Goal: Task Accomplishment & Management: Use online tool/utility

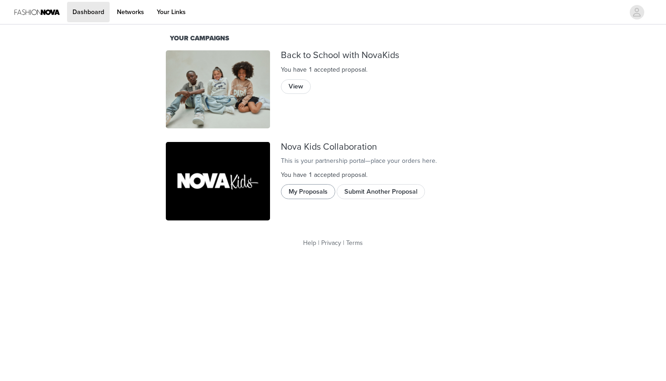
click at [307, 199] on button "My Proposals" at bounding box center [308, 191] width 54 height 15
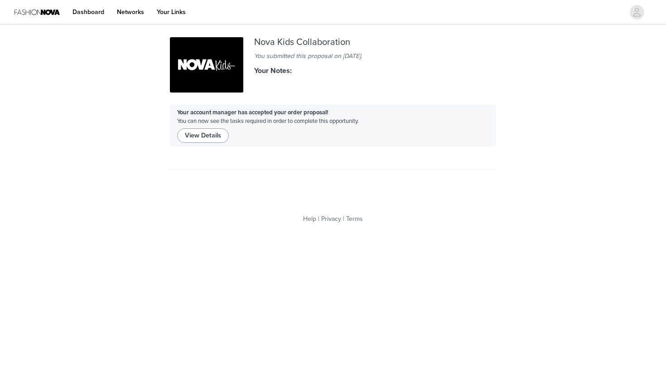
click at [212, 134] on button "View Details" at bounding box center [203, 135] width 52 height 15
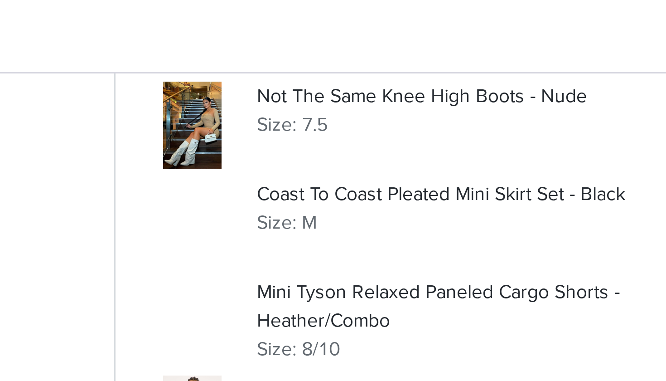
scroll to position [462, 0]
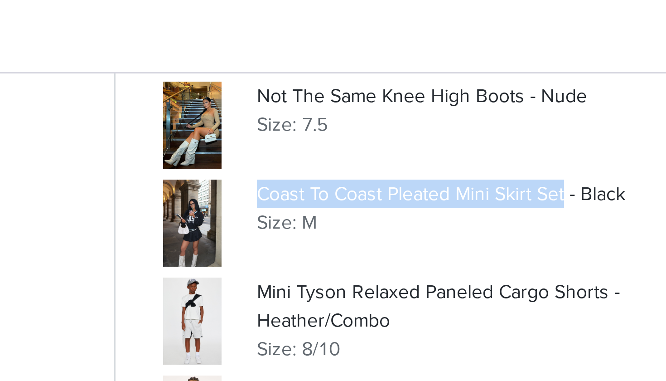
drag, startPoint x: 86, startPoint y: 61, endPoint x: 189, endPoint y: 64, distance: 103.0
click at [283, 64] on p "Coast To Coast Pleated Mini Skirt Set - Black" at bounding box center [351, 65] width 137 height 10
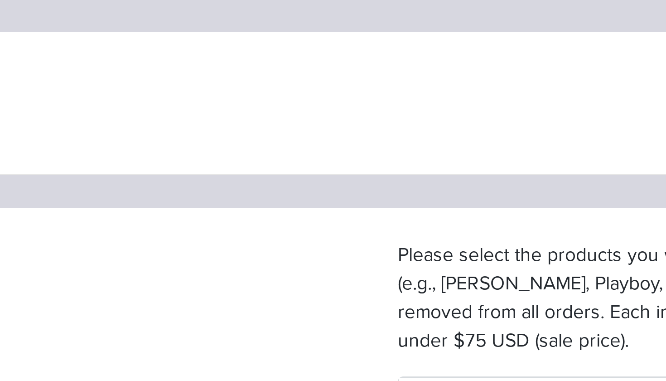
click at [169, 26] on header "STEP 1 OF 5 Products" at bounding box center [333, 60] width 666 height 69
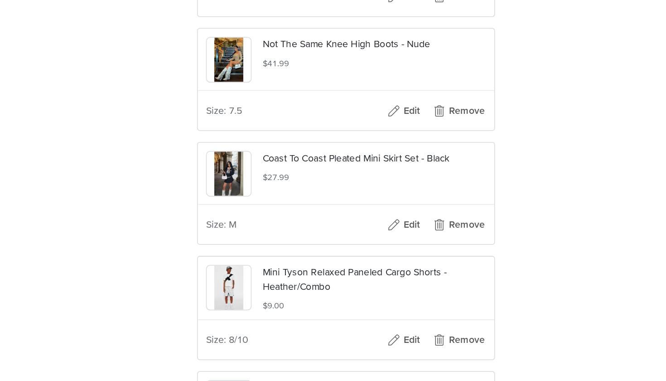
scroll to position [703, 0]
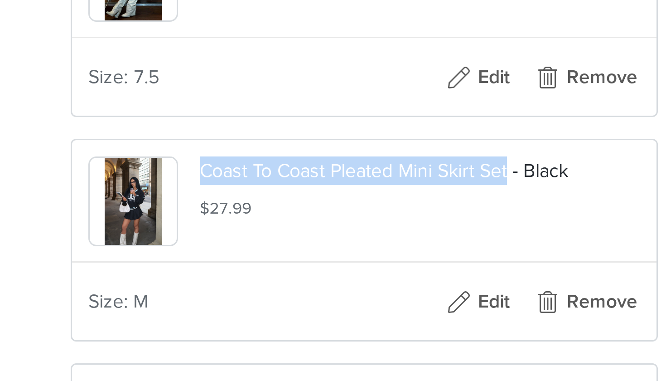
drag, startPoint x: 67, startPoint y: 73, endPoint x: 169, endPoint y: 71, distance: 102.0
click at [278, 306] on p "Coast To Coast Pleated Mini Skirt Set - Black" at bounding box center [351, 311] width 147 height 10
copy p "Coast To Coast Pleated Mini Skirt Set"
